Goal: Information Seeking & Learning: Find specific fact

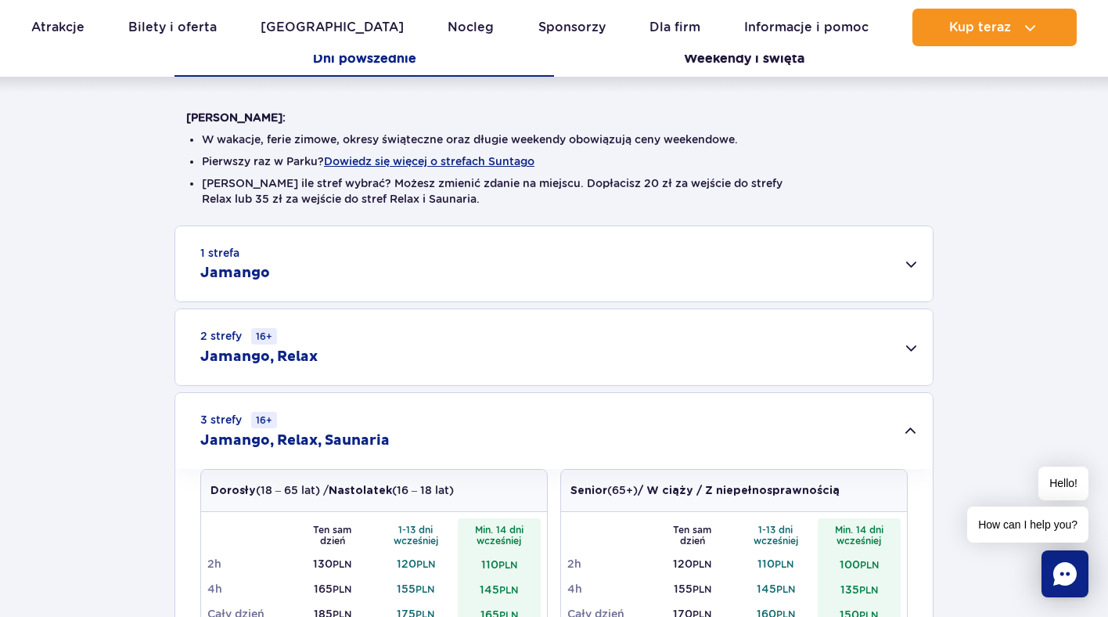
scroll to position [239, 0]
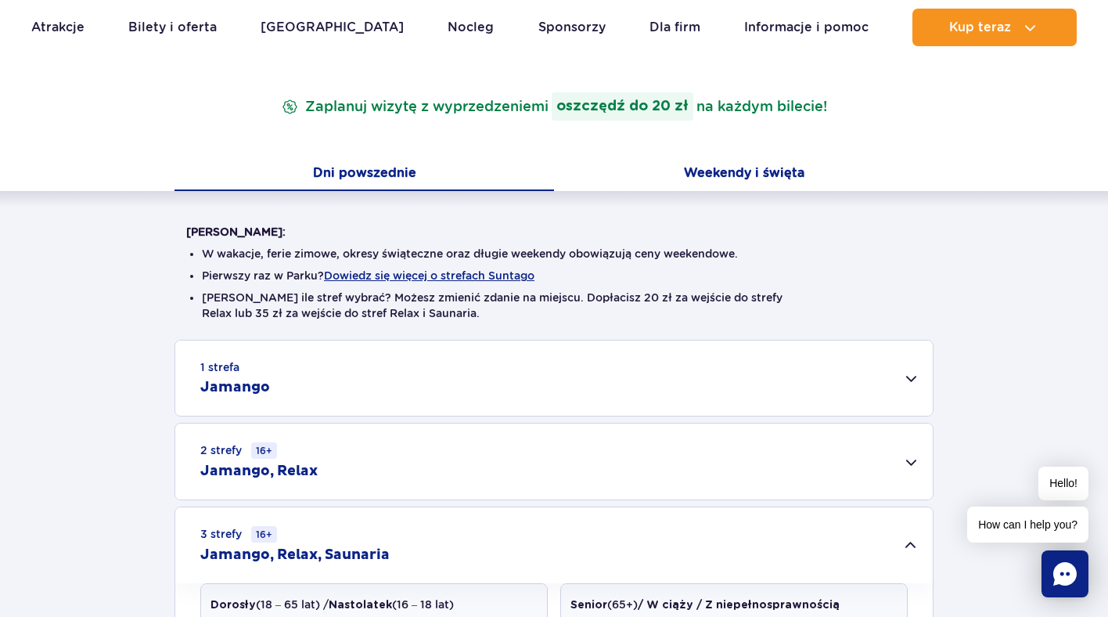
click at [761, 167] on button "Weekendy i święta" at bounding box center [744, 174] width 380 height 33
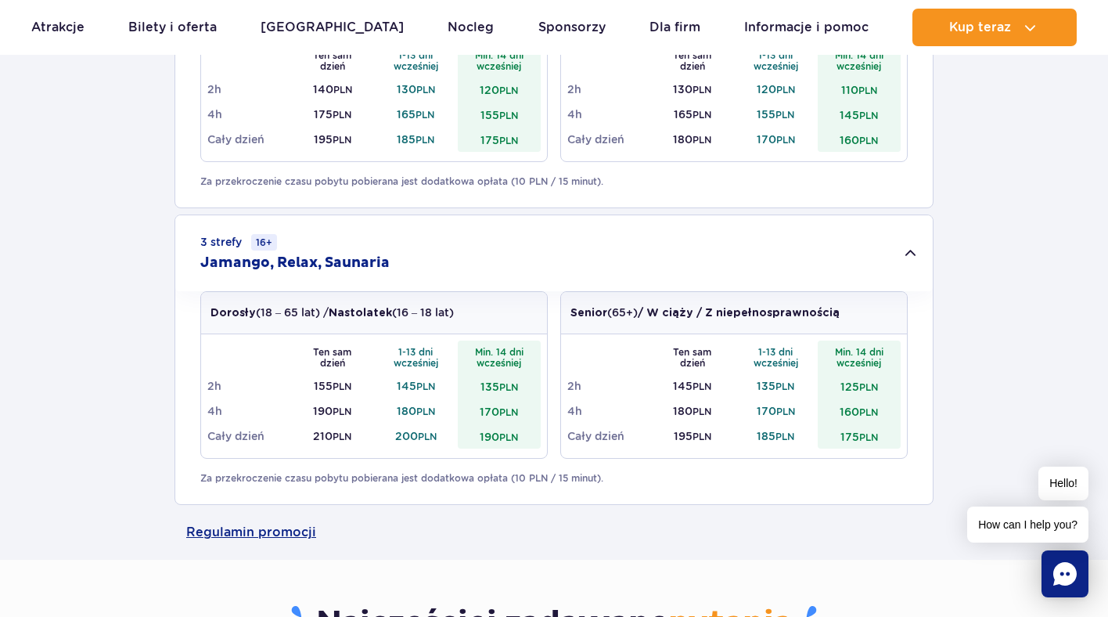
scroll to position [1273, 0]
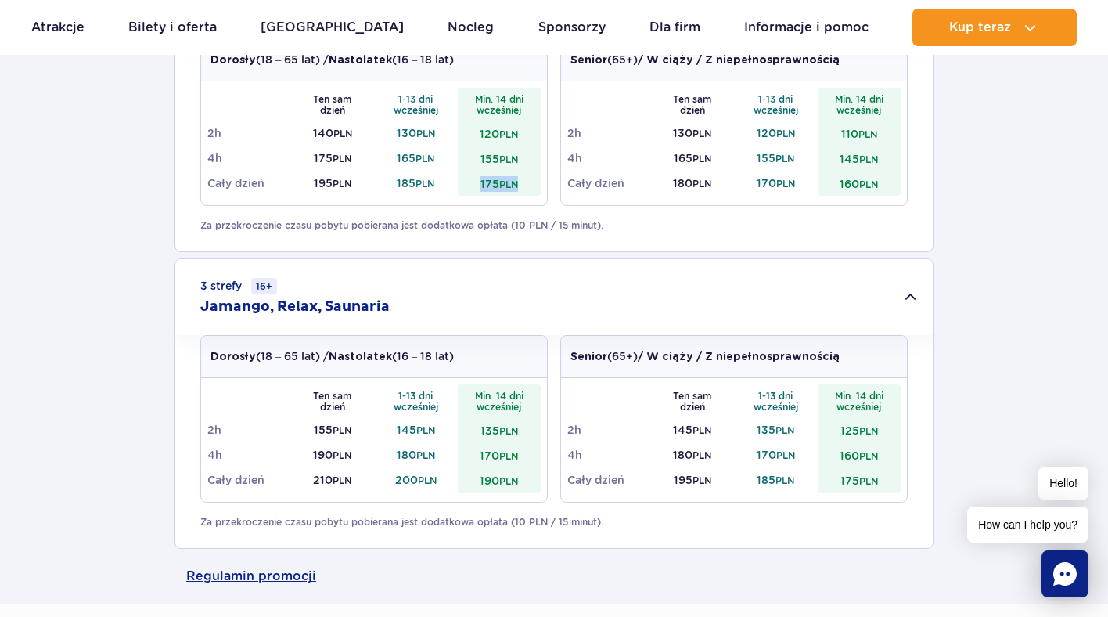
drag, startPoint x: 519, startPoint y: 186, endPoint x: 473, endPoint y: 188, distance: 46.2
click at [473, 188] on td "175 PLN" at bounding box center [500, 183] width 84 height 25
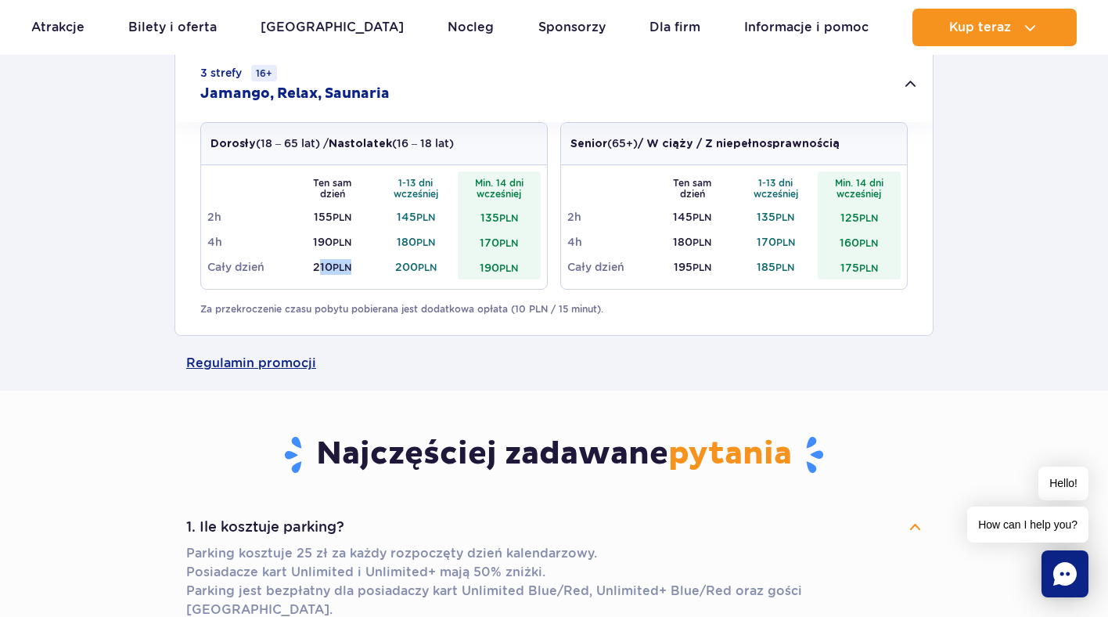
drag, startPoint x: 315, startPoint y: 268, endPoint x: 369, endPoint y: 266, distance: 53.2
click at [369, 268] on td "210 PLN" at bounding box center [333, 266] width 84 height 25
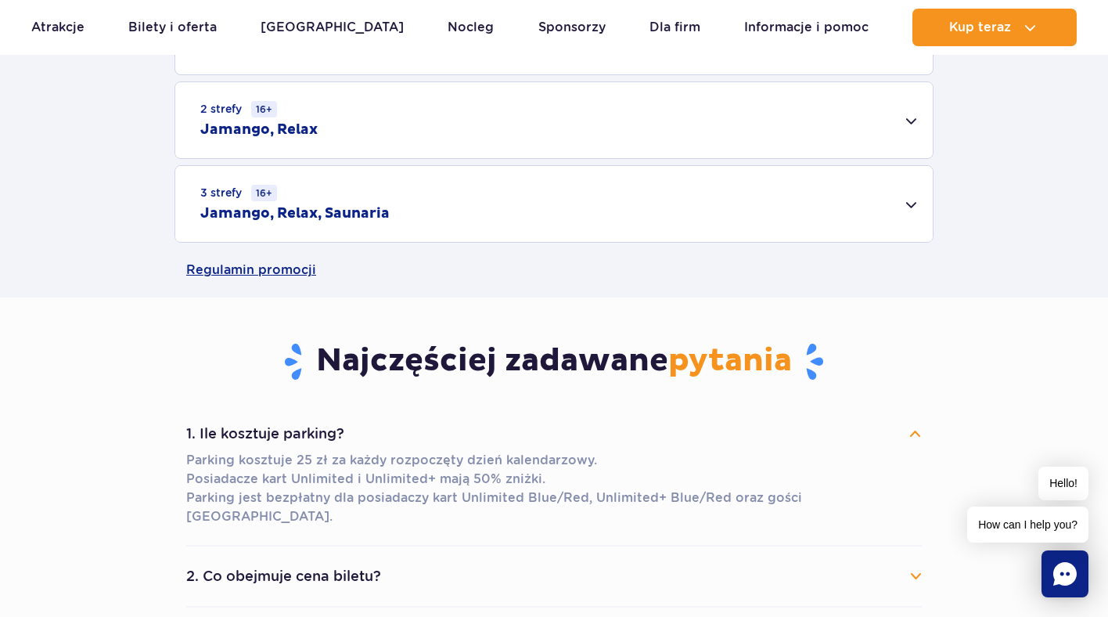
scroll to position [1100, 0]
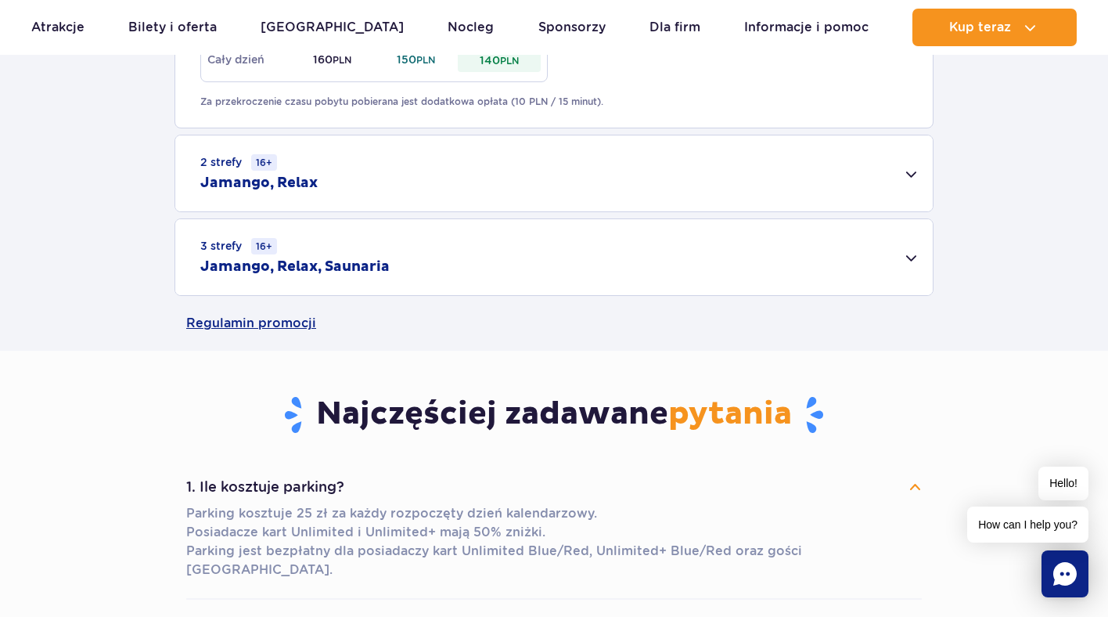
click at [338, 249] on div "3 strefy 16+ Jamango, Relax, Saunaria" at bounding box center [554, 257] width 758 height 76
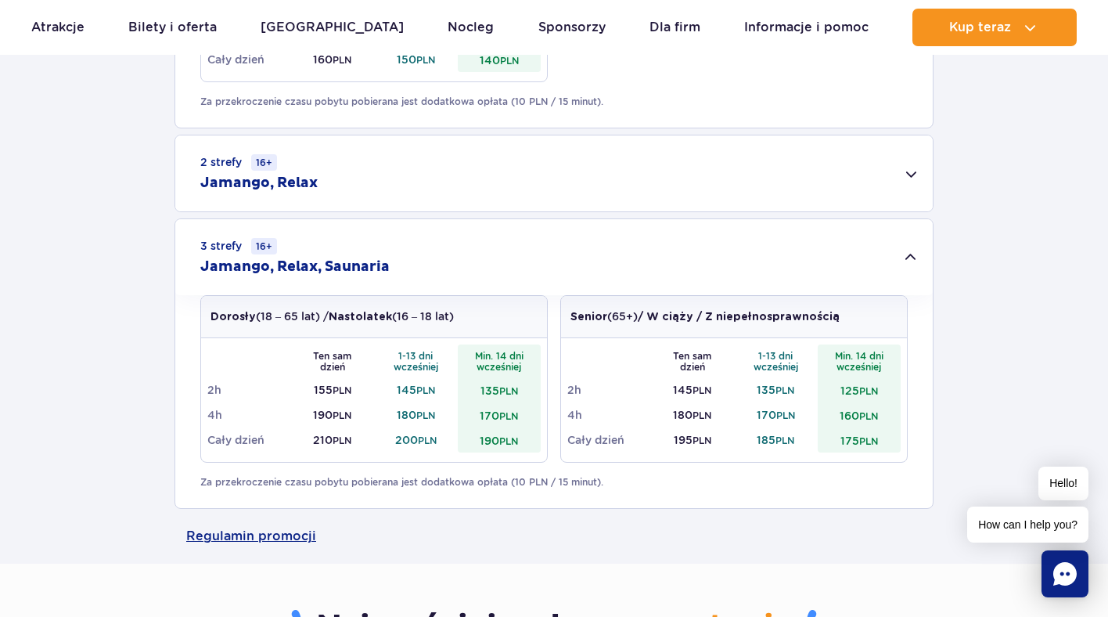
click at [450, 191] on div "2 strefy 16+ Jamango, Relax" at bounding box center [554, 173] width 758 height 76
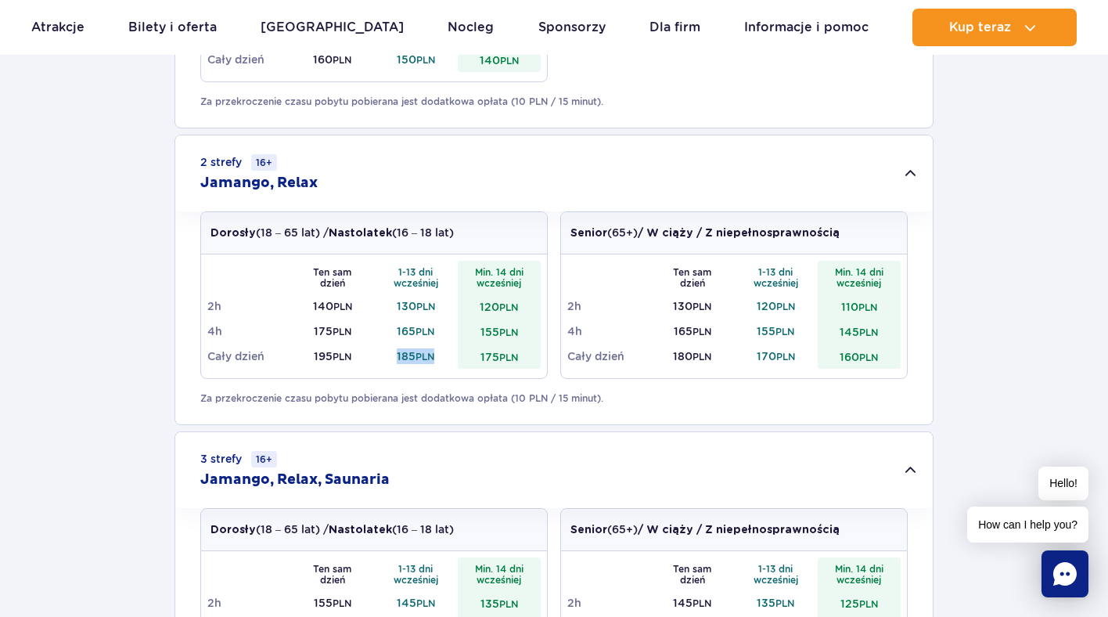
drag, startPoint x: 434, startPoint y: 357, endPoint x: 391, endPoint y: 357, distance: 42.3
click at [391, 357] on td "185 PLN" at bounding box center [416, 356] width 84 height 25
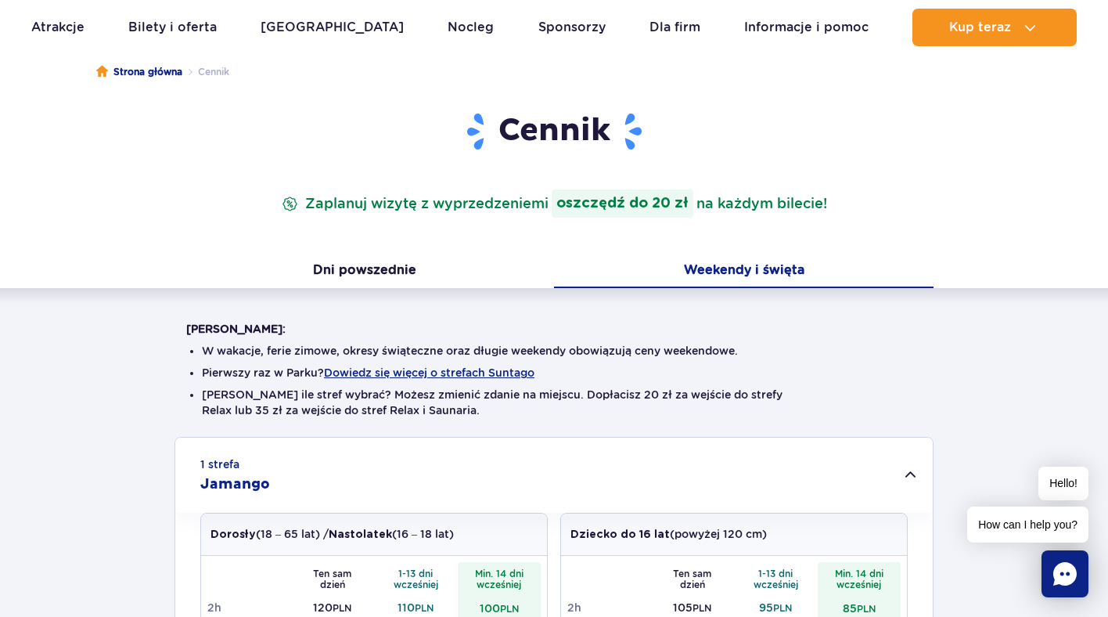
scroll to position [133, 0]
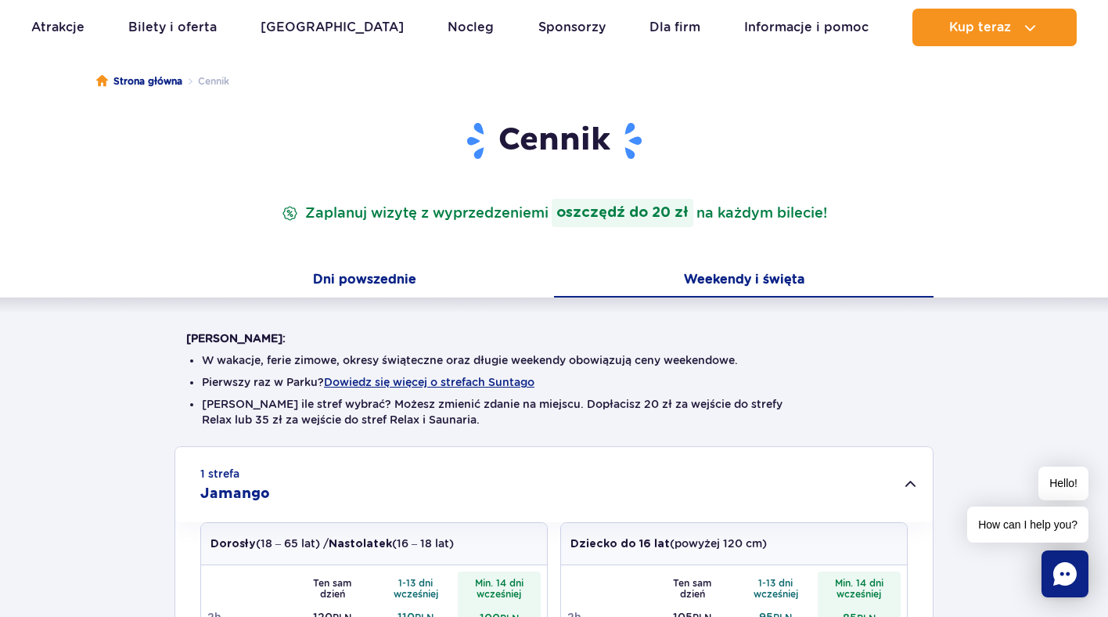
click at [358, 277] on button "Dni powszednie" at bounding box center [365, 281] width 380 height 33
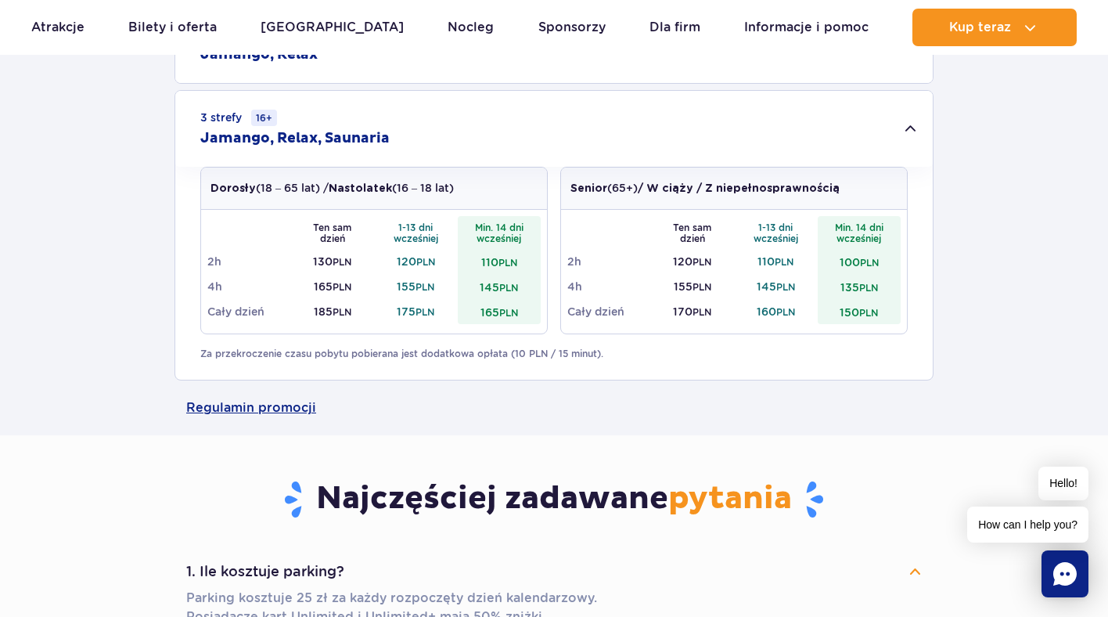
scroll to position [704, 0]
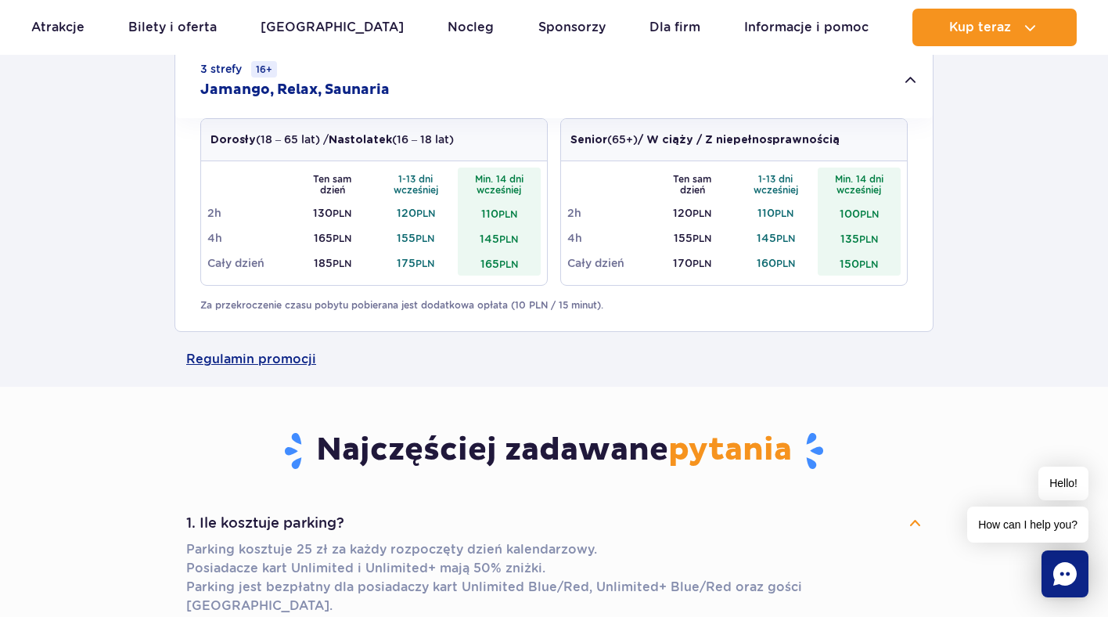
click at [358, 277] on div "Ten sam dzień 1-13 dni wcześniej Min. 14 dni wcześniej 2h 130 PLN 120 PLN 110 P…" at bounding box center [374, 223] width 346 height 124
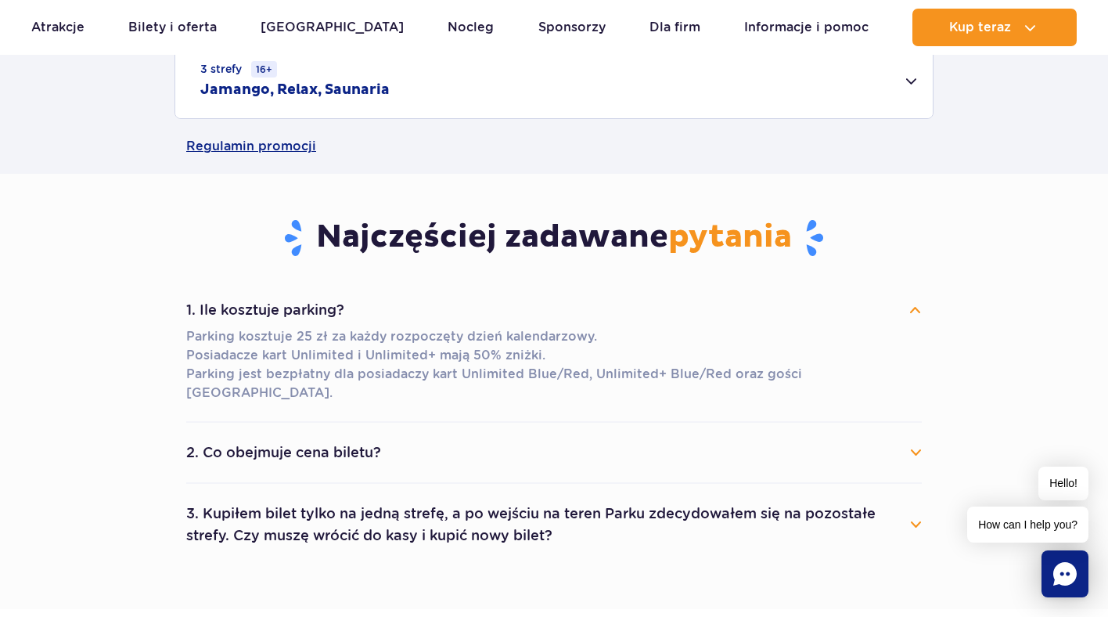
click at [410, 102] on div "3 strefy 16+ Jamango, Relax, Saunaria" at bounding box center [554, 80] width 758 height 76
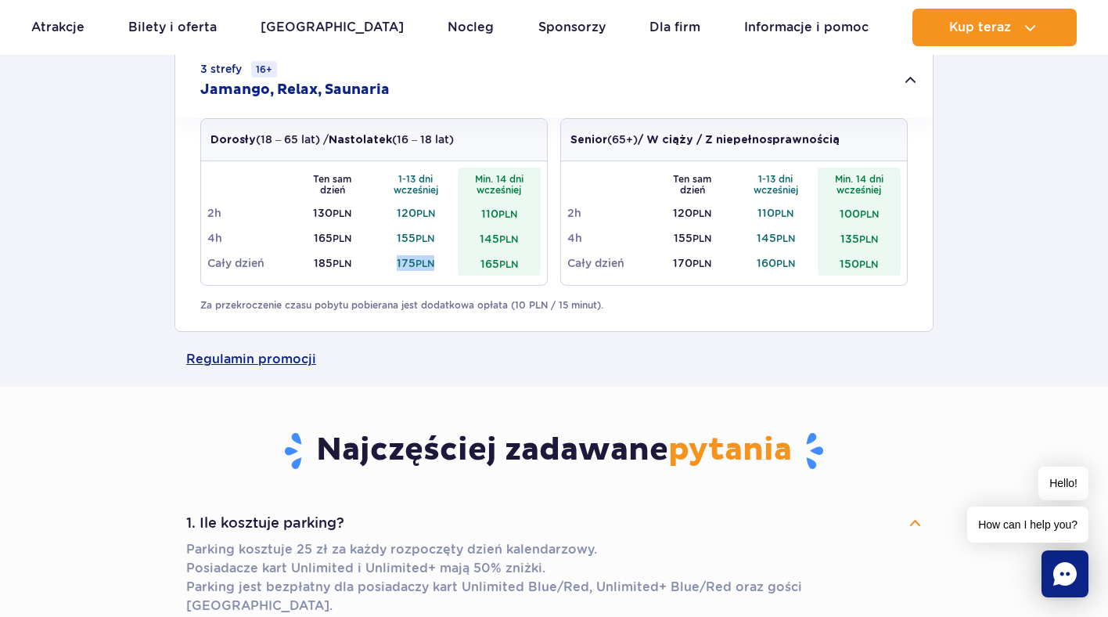
drag, startPoint x: 395, startPoint y: 261, endPoint x: 439, endPoint y: 268, distance: 44.4
click at [441, 268] on td "175 PLN" at bounding box center [416, 262] width 84 height 25
